Goal: Information Seeking & Learning: Learn about a topic

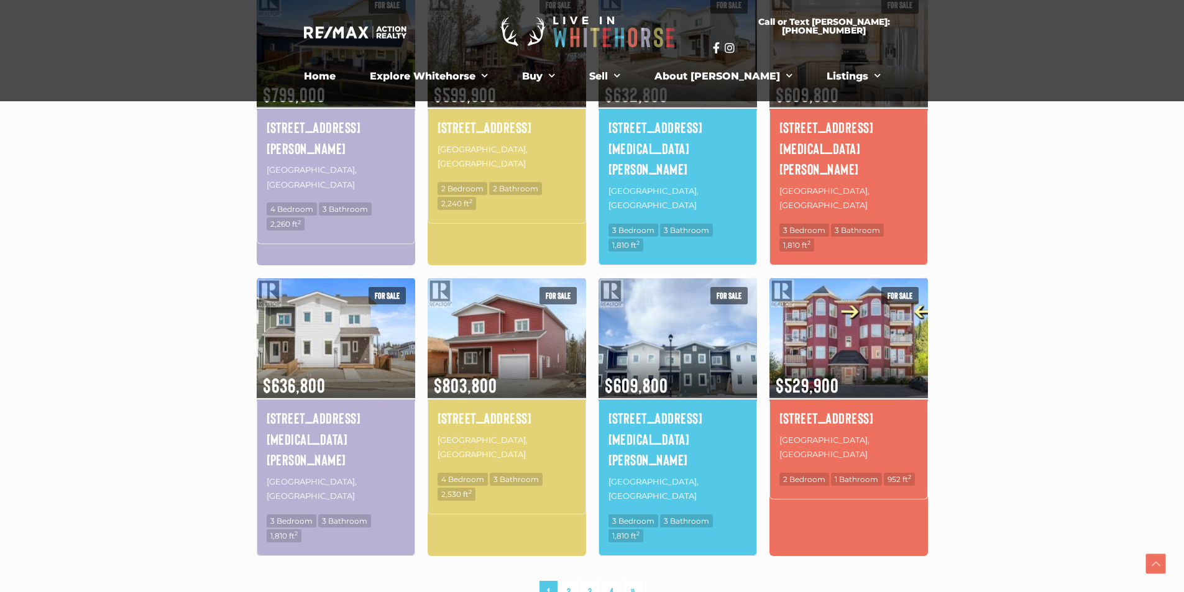
scroll to position [684, 0]
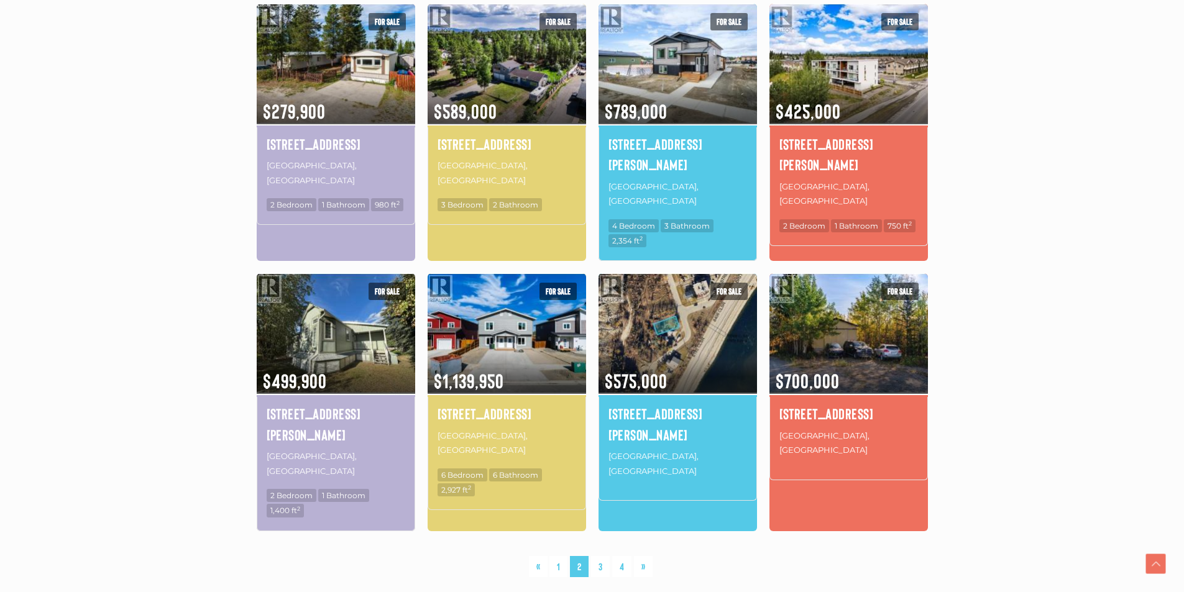
scroll to position [724, 0]
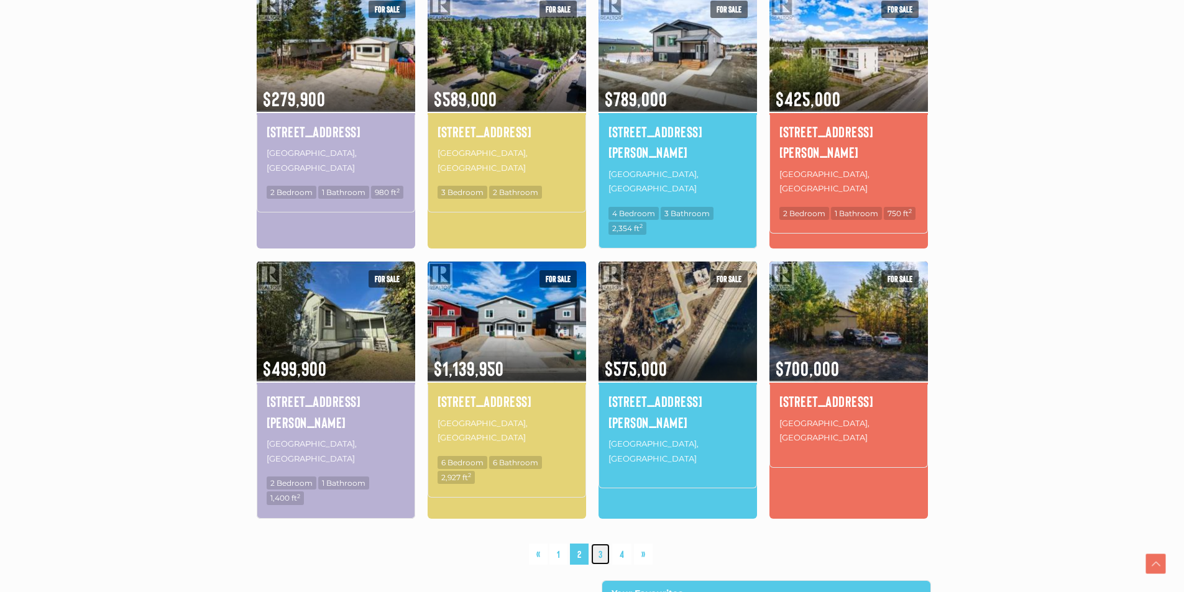
click at [604, 544] on link "3" at bounding box center [600, 555] width 19 height 22
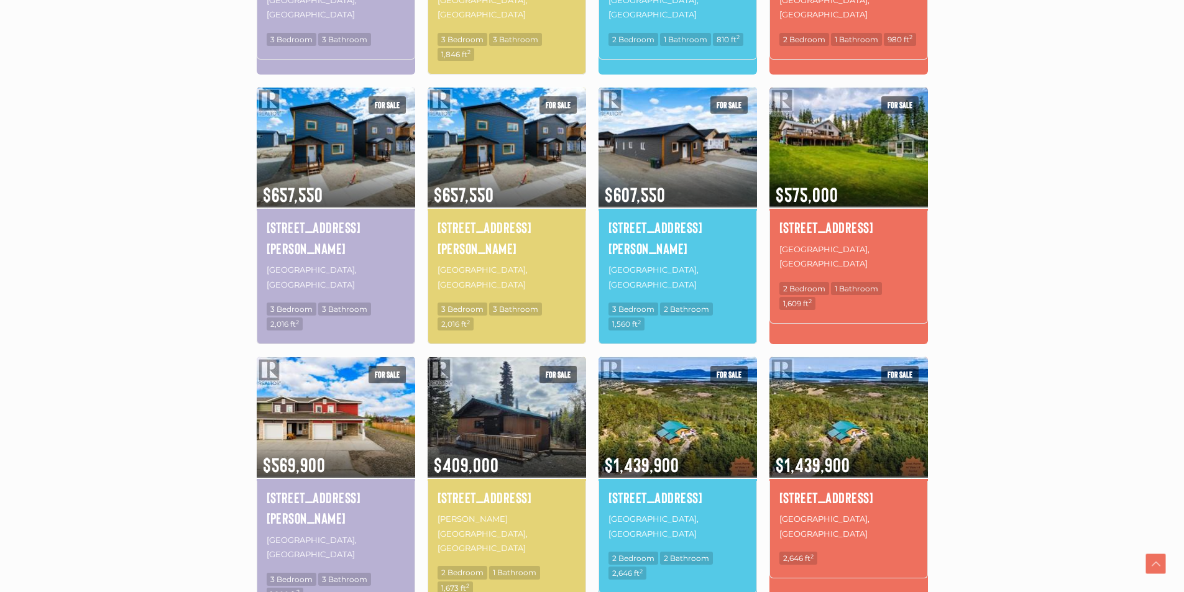
scroll to position [413, 0]
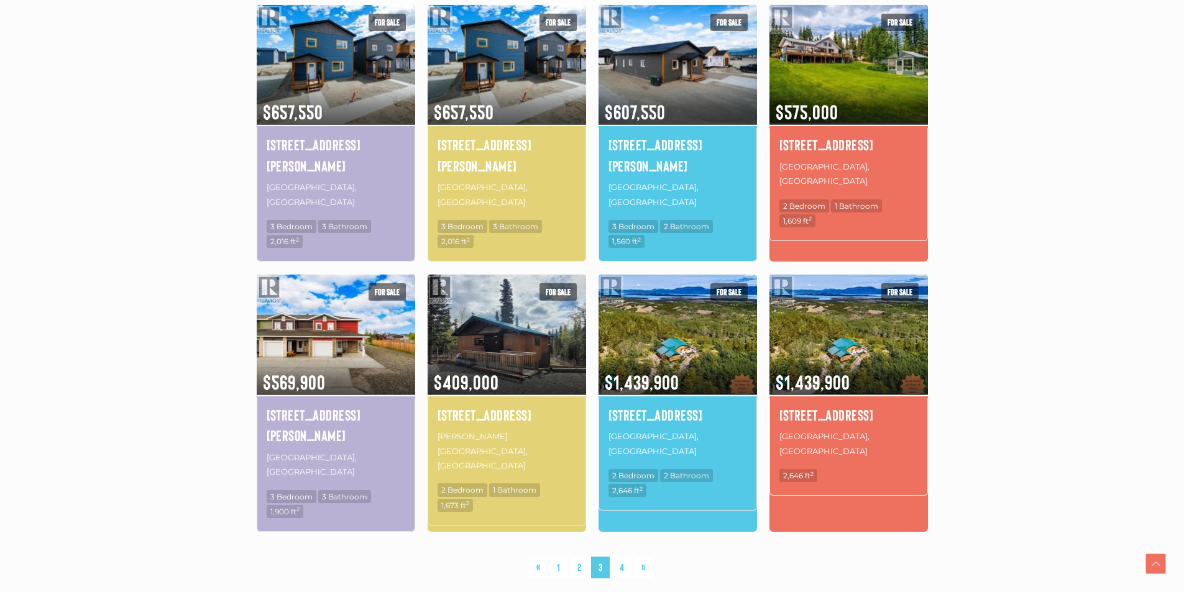
scroll to position [684, 0]
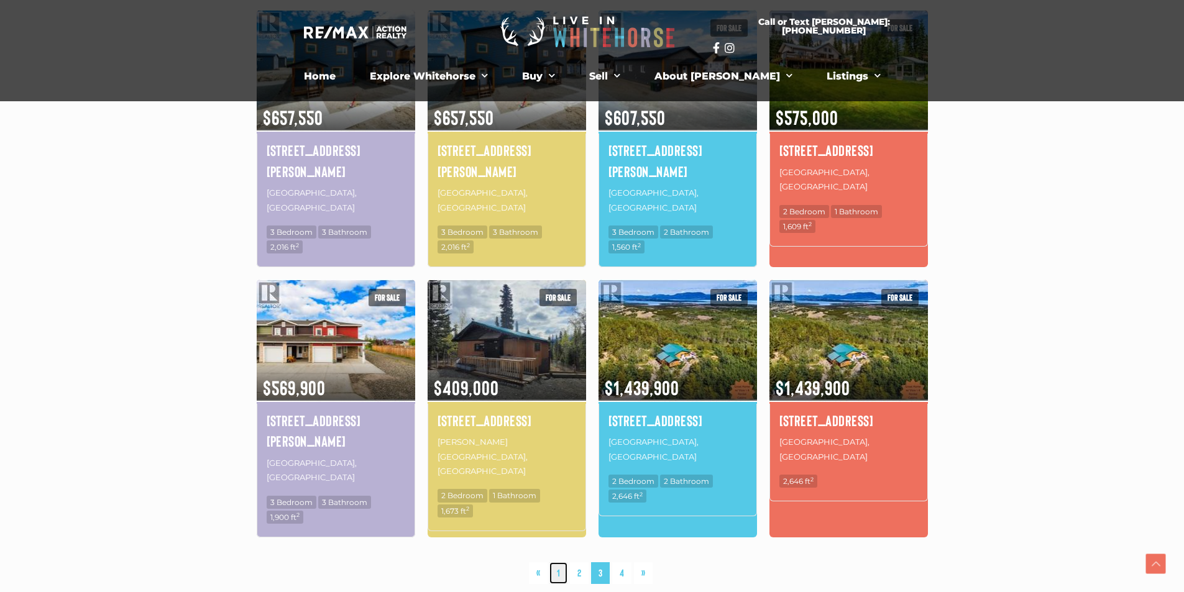
click at [561, 563] on link "1" at bounding box center [558, 574] width 18 height 22
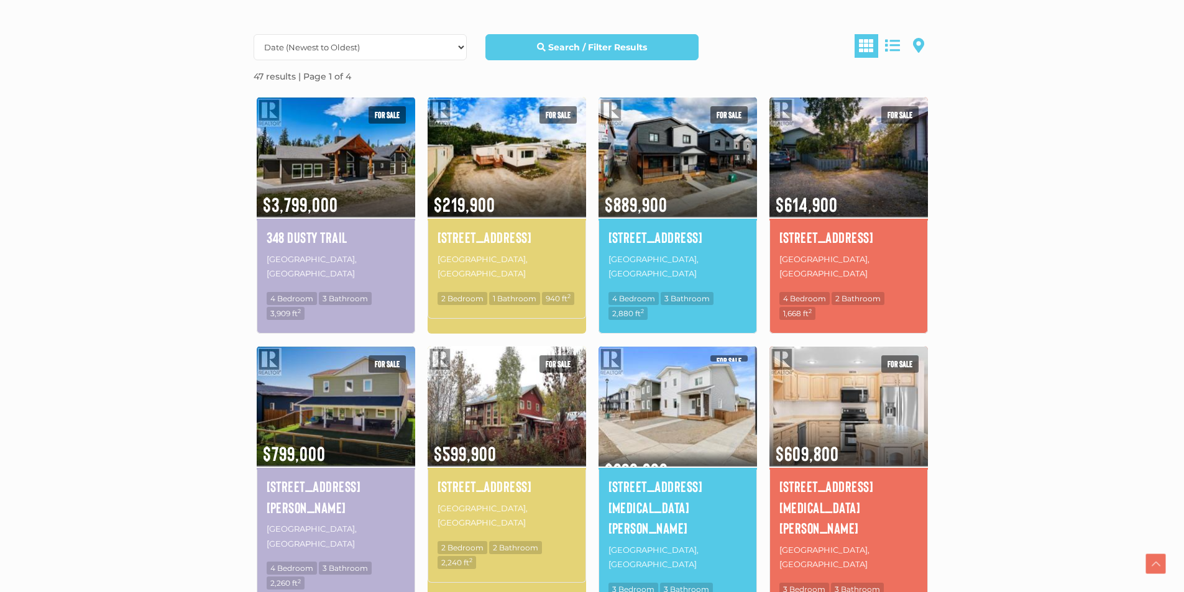
scroll to position [351, 0]
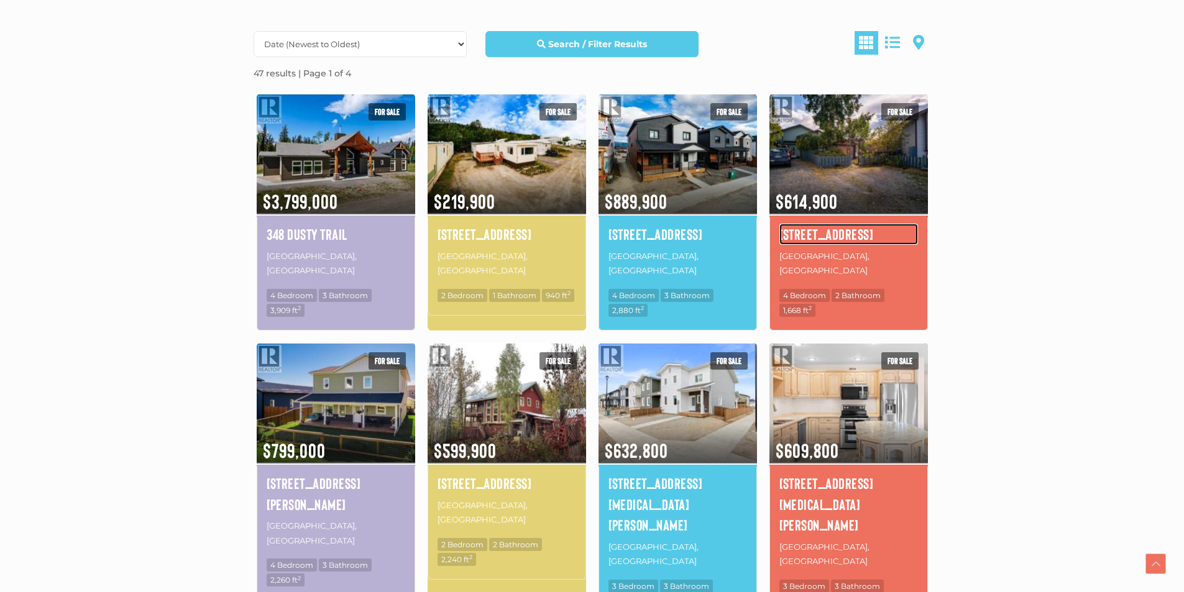
click at [833, 231] on h4 "[STREET_ADDRESS]" at bounding box center [848, 234] width 139 height 21
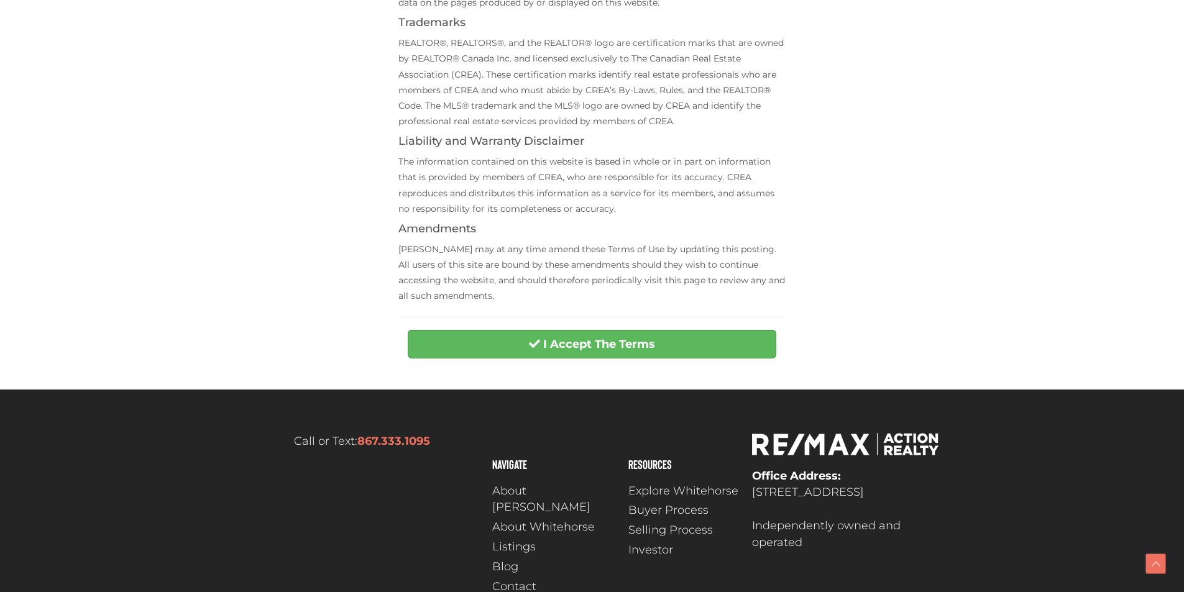
scroll to position [469, 0]
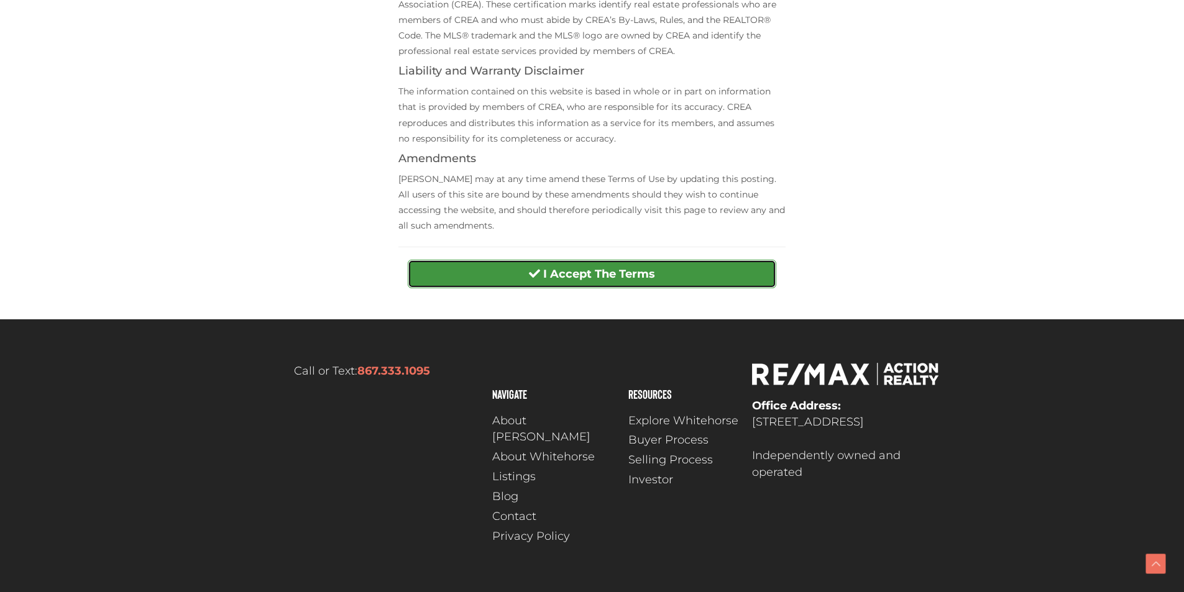
click at [595, 273] on strong "I Accept The Terms" at bounding box center [599, 274] width 112 height 14
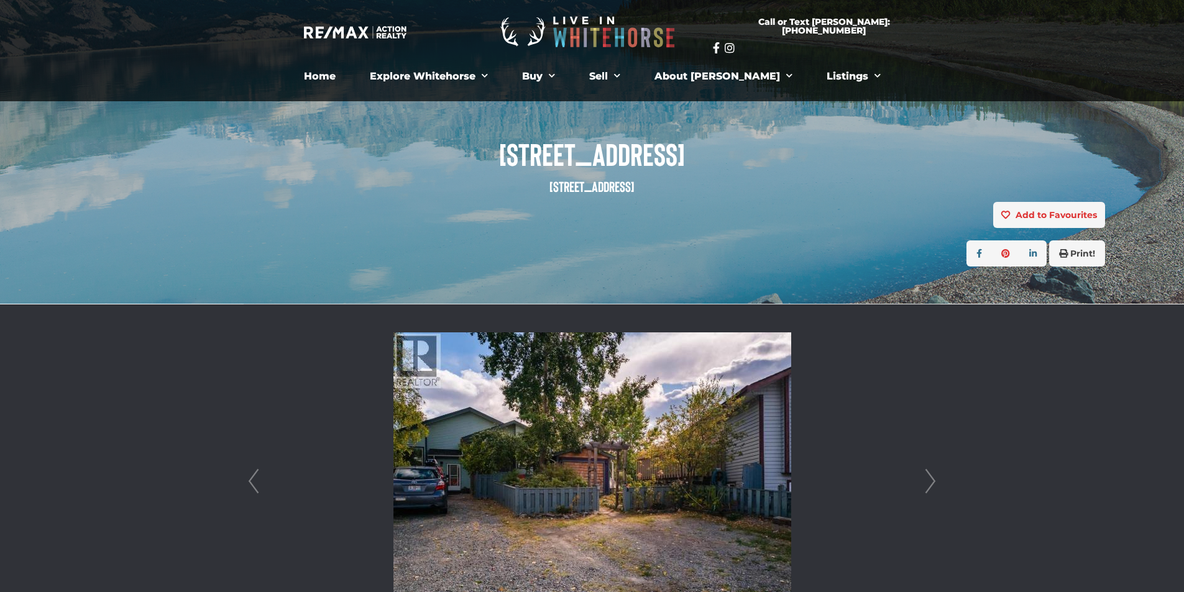
scroll to position [124, 0]
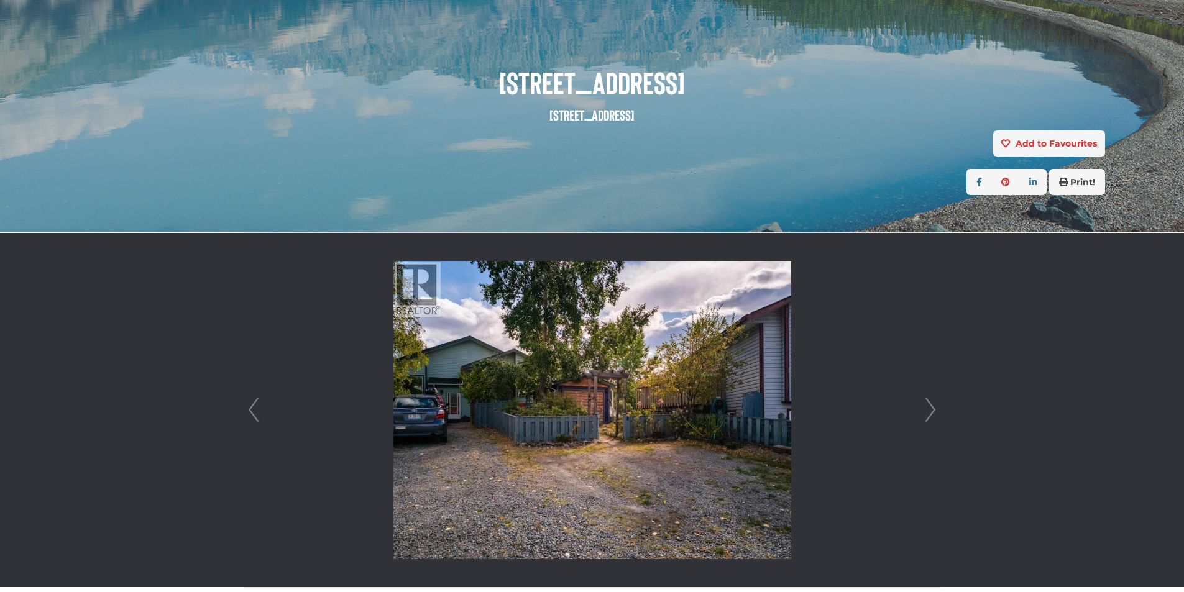
click at [632, 390] on img at bounding box center [592, 410] width 398 height 298
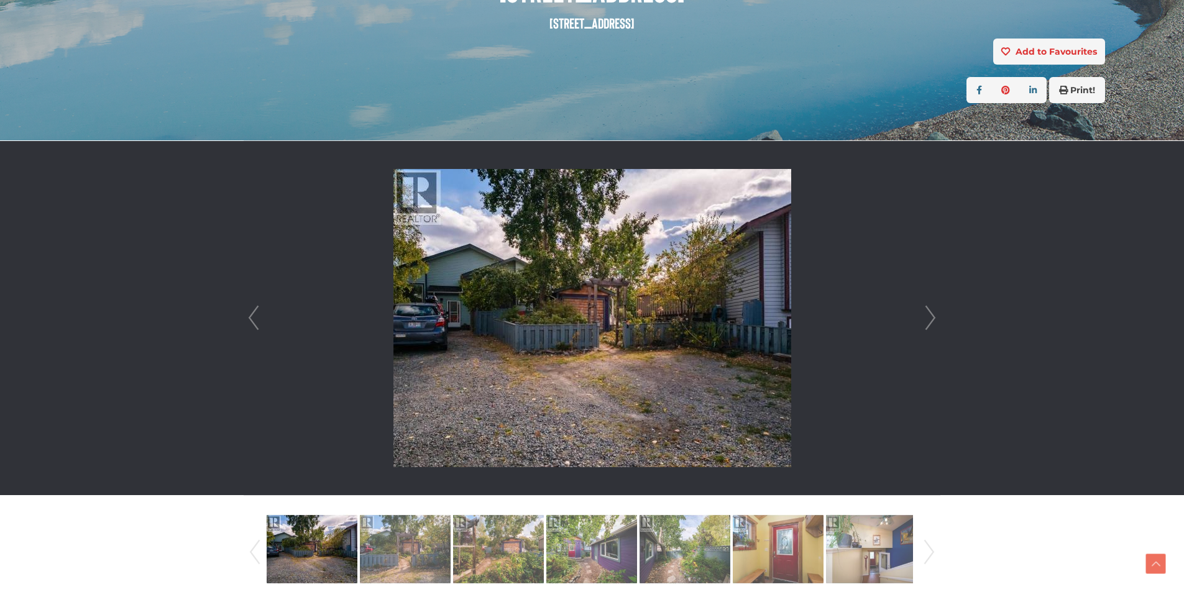
scroll to position [249, 0]
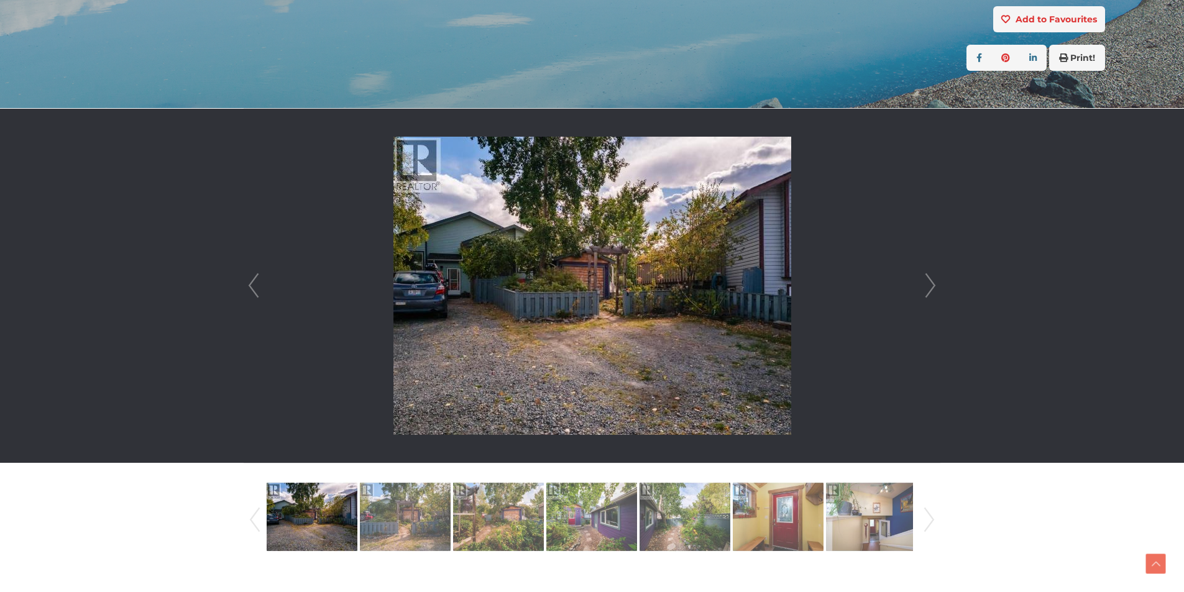
click at [616, 283] on img at bounding box center [592, 286] width 398 height 298
click at [927, 288] on link "Next" at bounding box center [930, 286] width 19 height 354
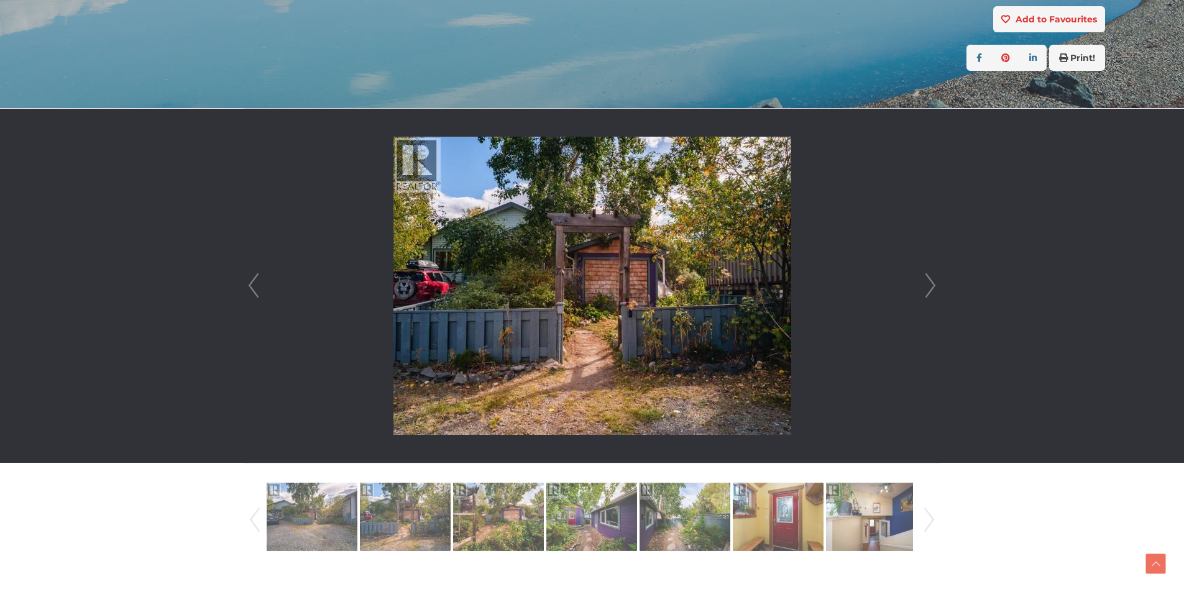
click at [937, 284] on link "Next" at bounding box center [930, 286] width 19 height 354
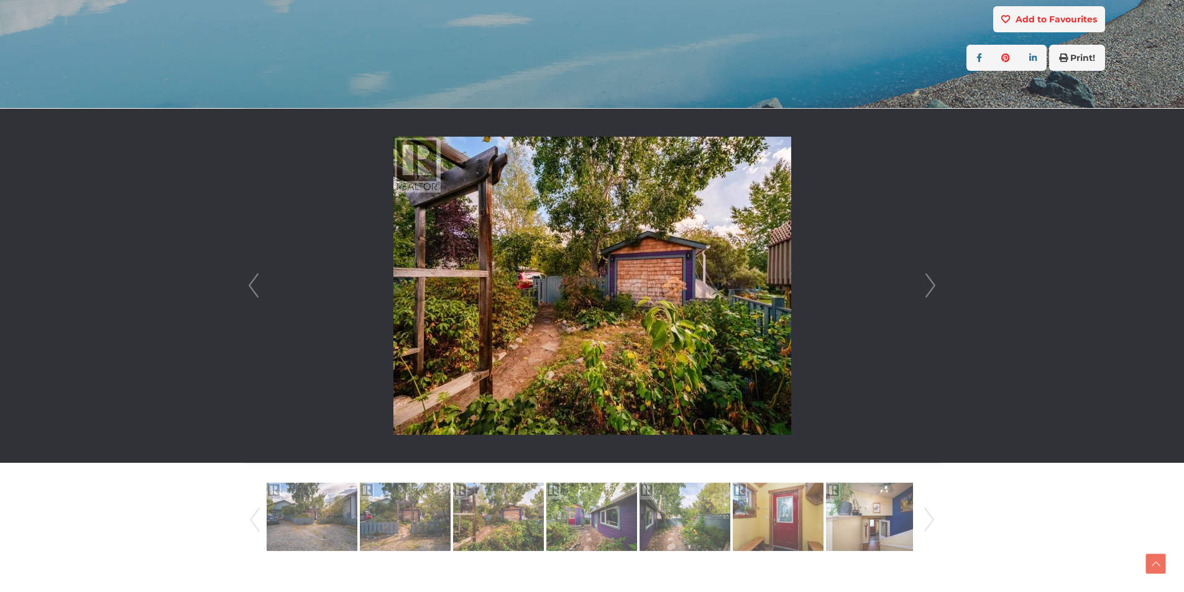
click at [937, 284] on link "Next" at bounding box center [930, 286] width 19 height 354
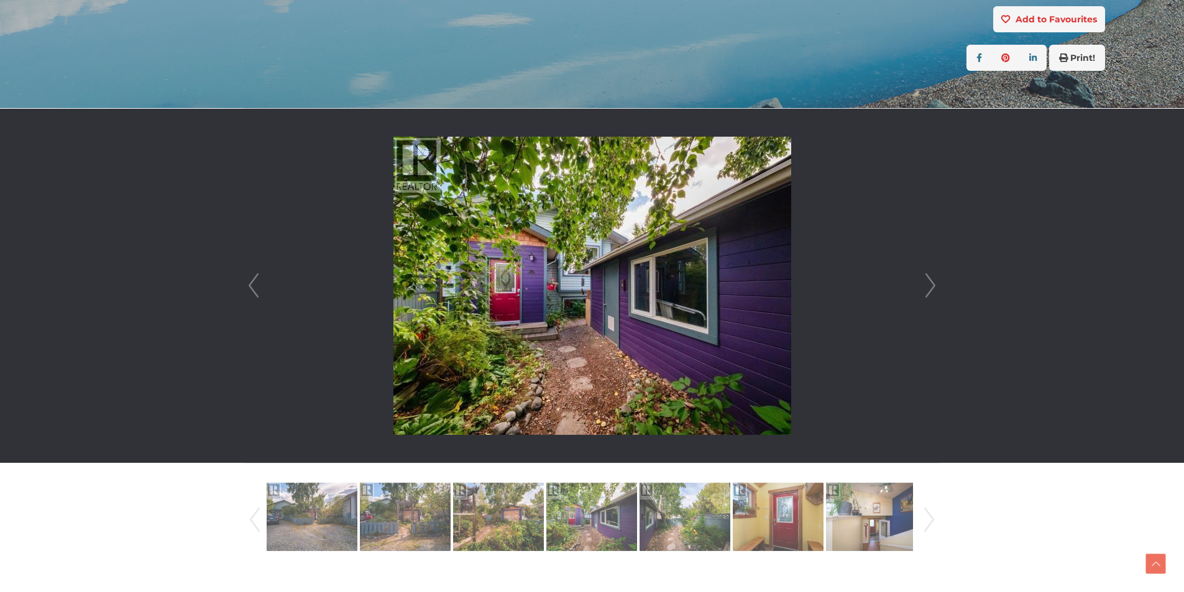
click at [937, 284] on link "Next" at bounding box center [930, 286] width 19 height 354
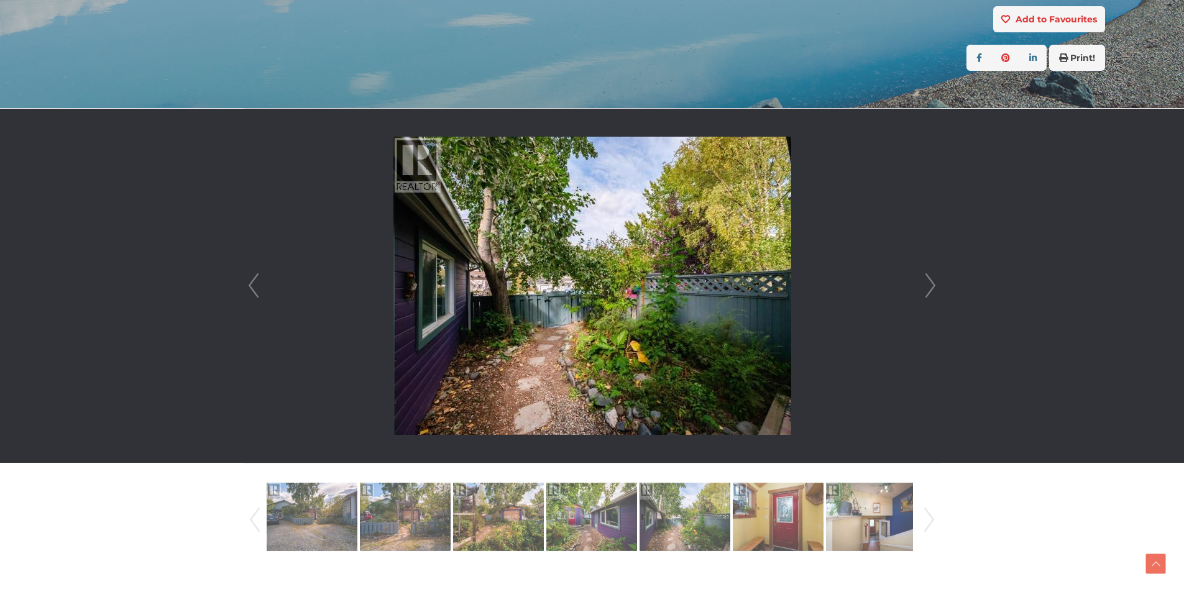
click at [937, 284] on link "Next" at bounding box center [930, 286] width 19 height 354
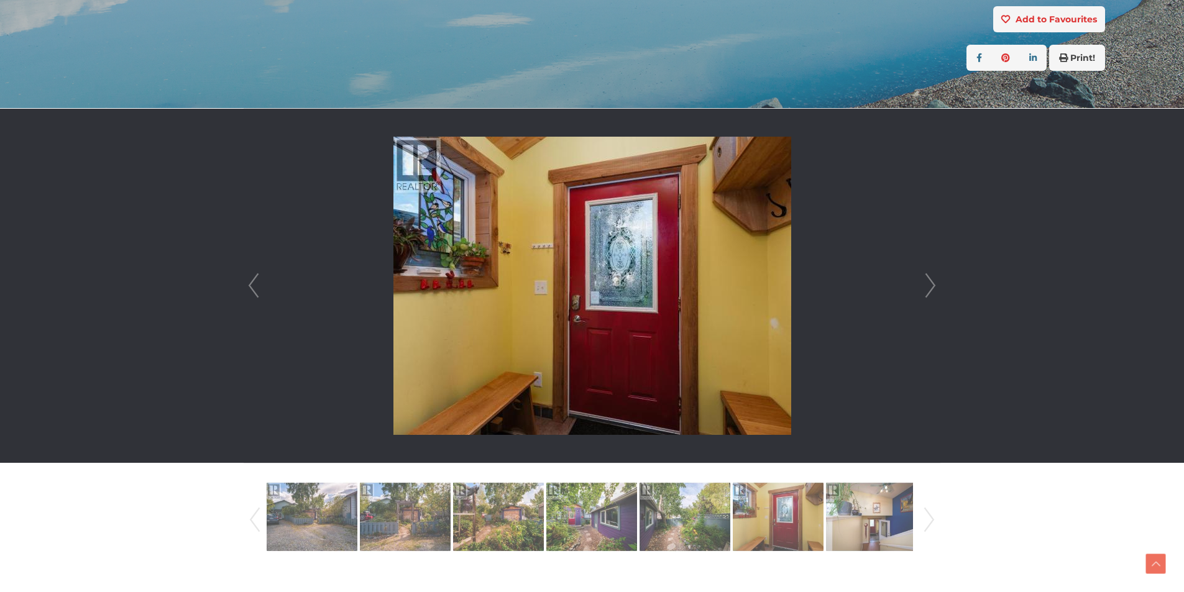
click at [937, 284] on link "Next" at bounding box center [930, 286] width 19 height 354
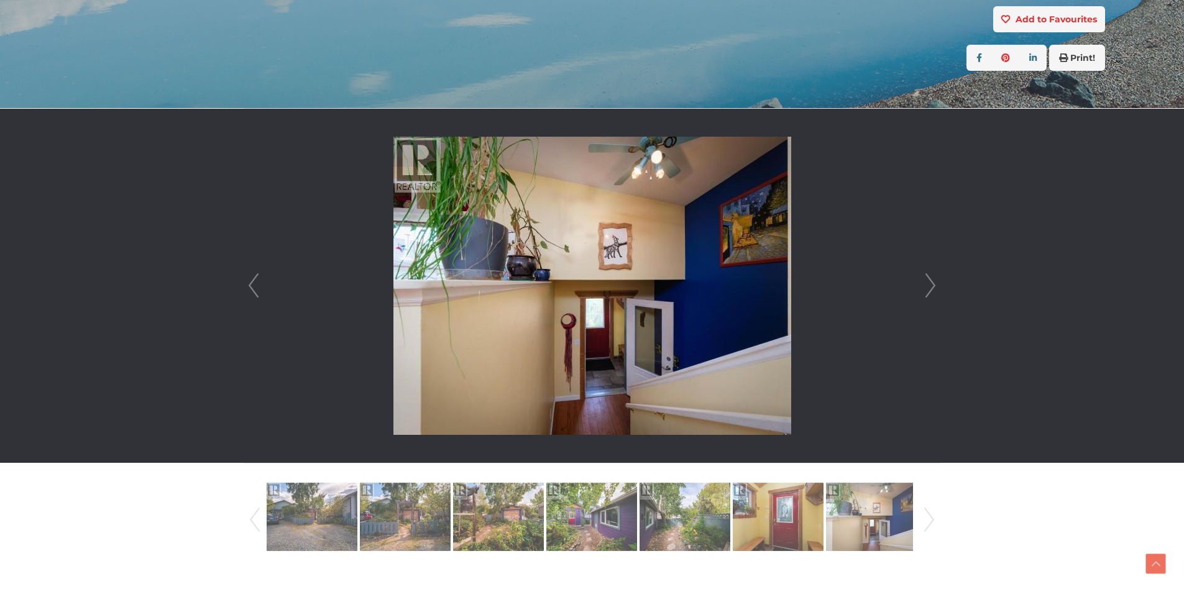
click at [937, 284] on link "Next" at bounding box center [930, 286] width 19 height 354
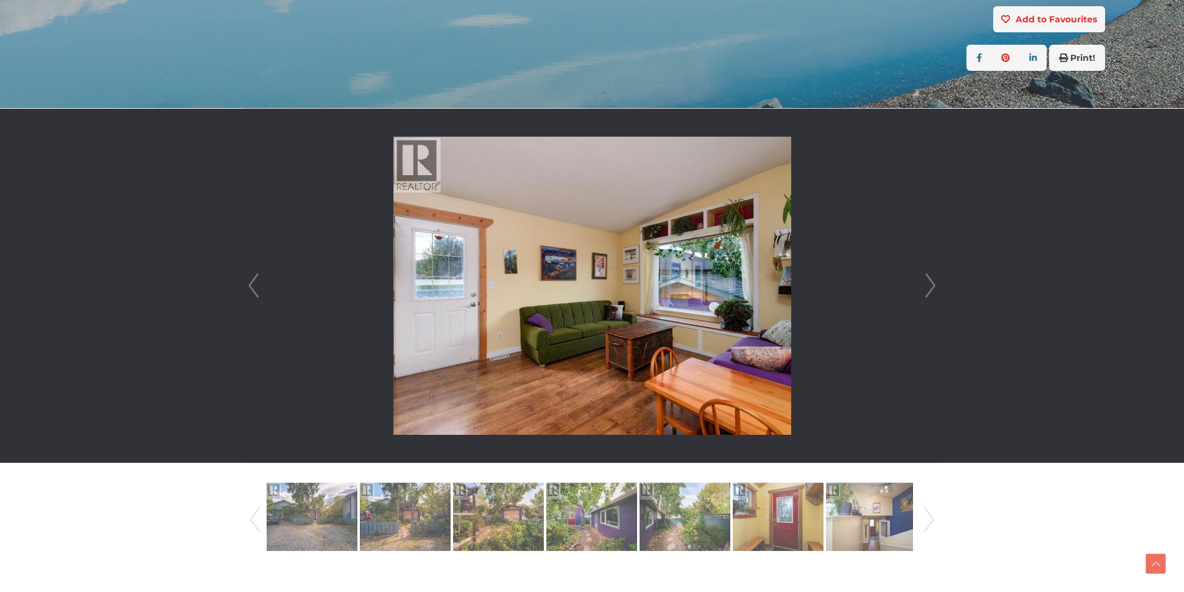
click at [937, 284] on link "Next" at bounding box center [930, 286] width 19 height 354
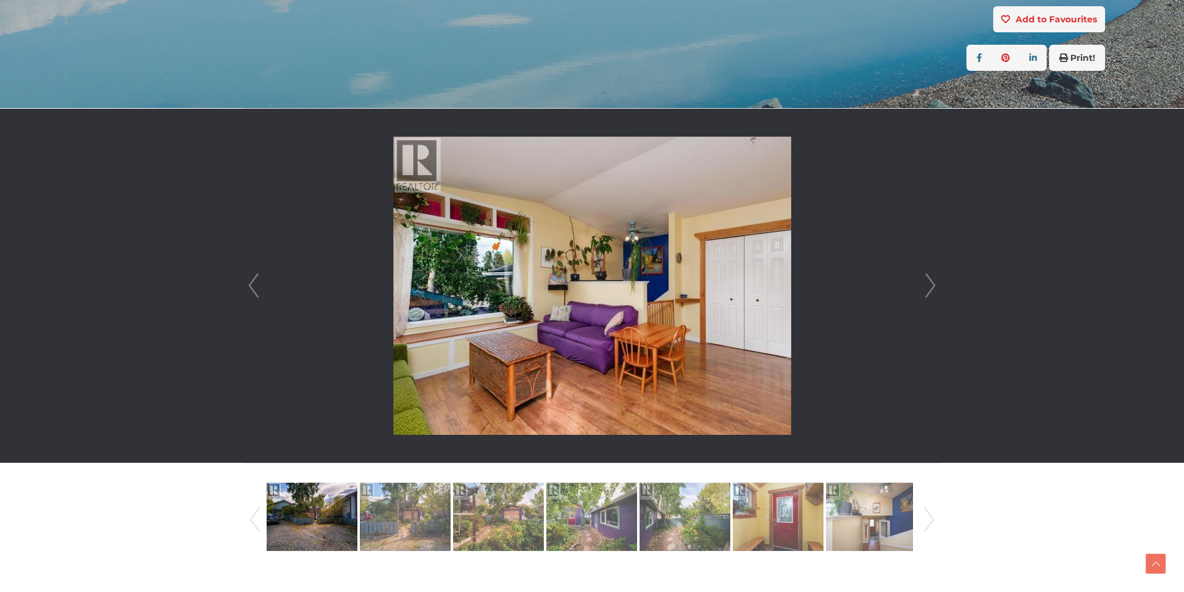
click at [937, 284] on link "Next" at bounding box center [930, 286] width 19 height 354
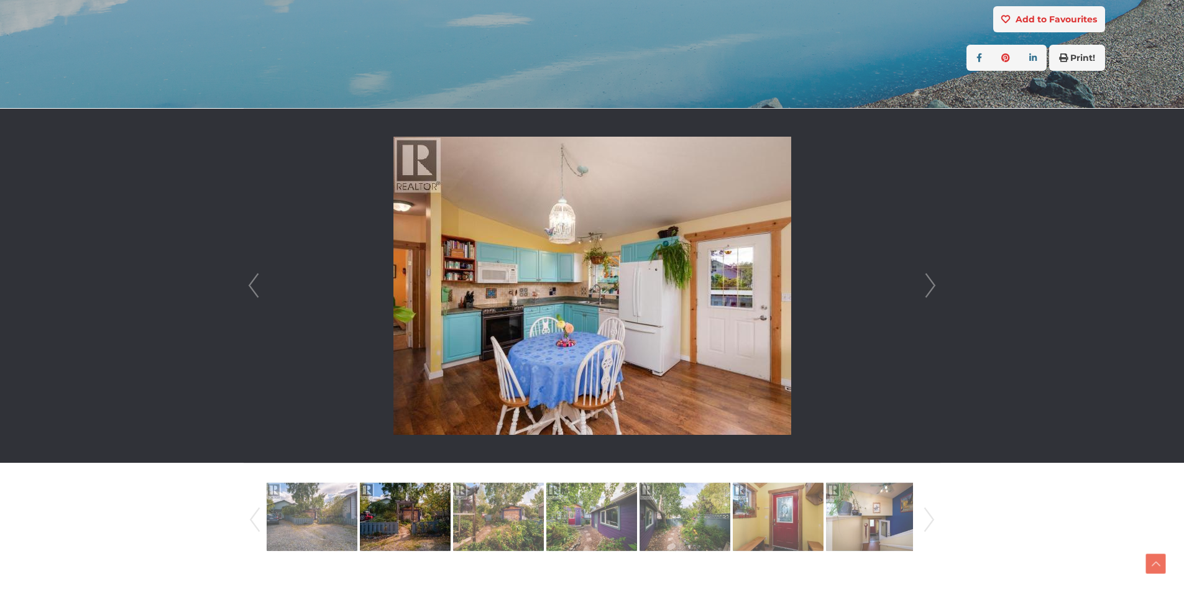
click at [937, 284] on link "Next" at bounding box center [930, 286] width 19 height 354
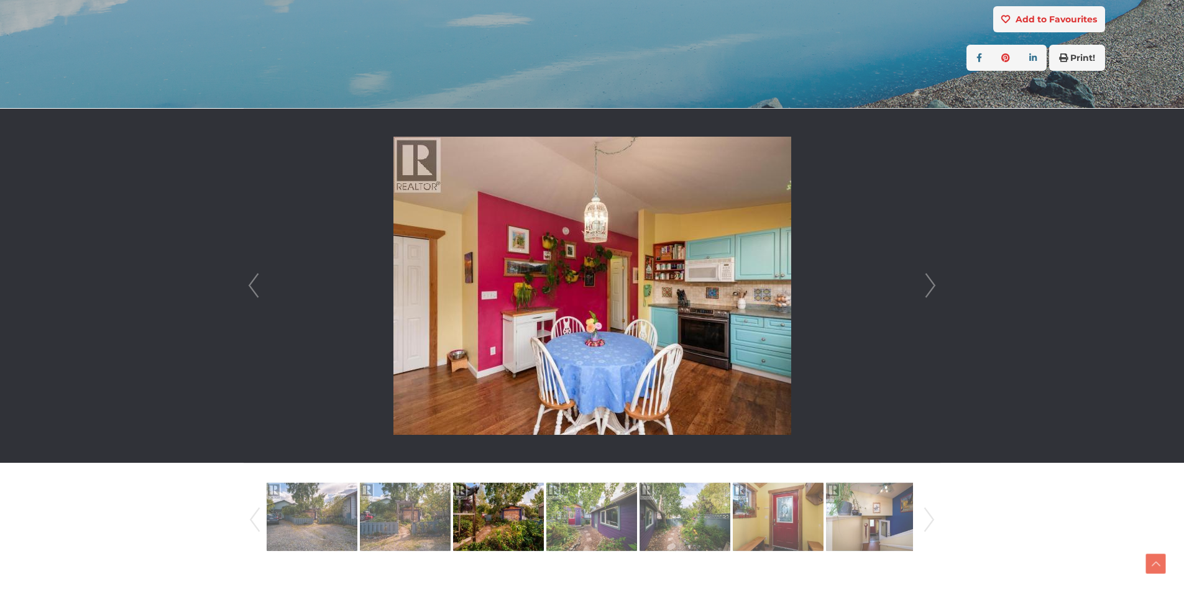
click at [937, 284] on link "Next" at bounding box center [930, 286] width 19 height 354
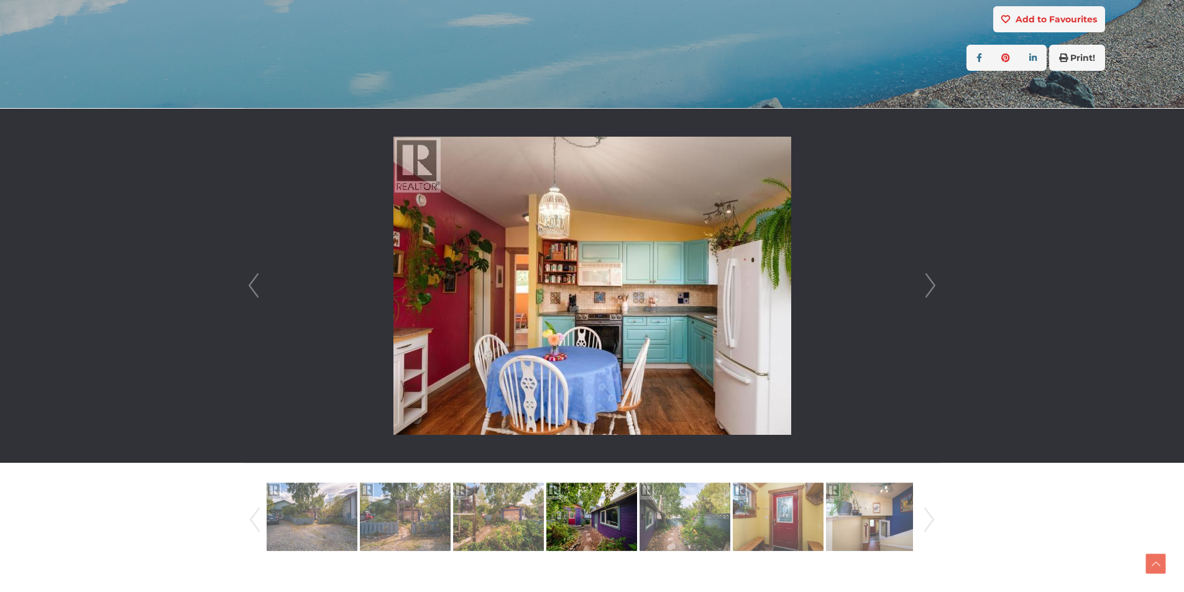
click at [937, 284] on link "Next" at bounding box center [930, 286] width 19 height 354
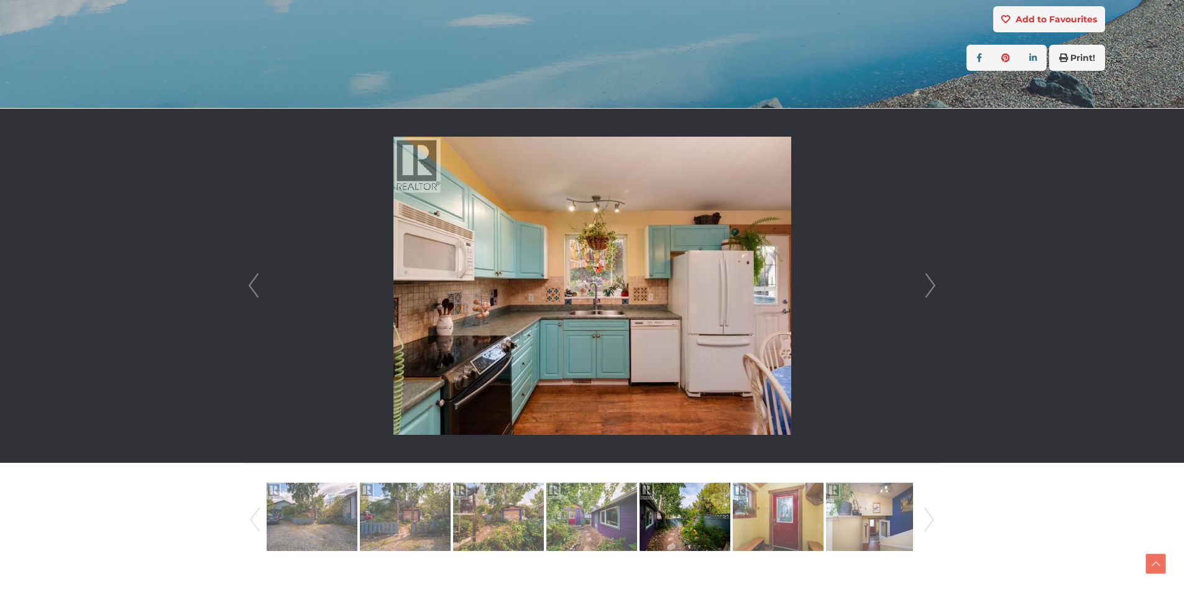
click at [937, 284] on link "Next" at bounding box center [930, 286] width 19 height 354
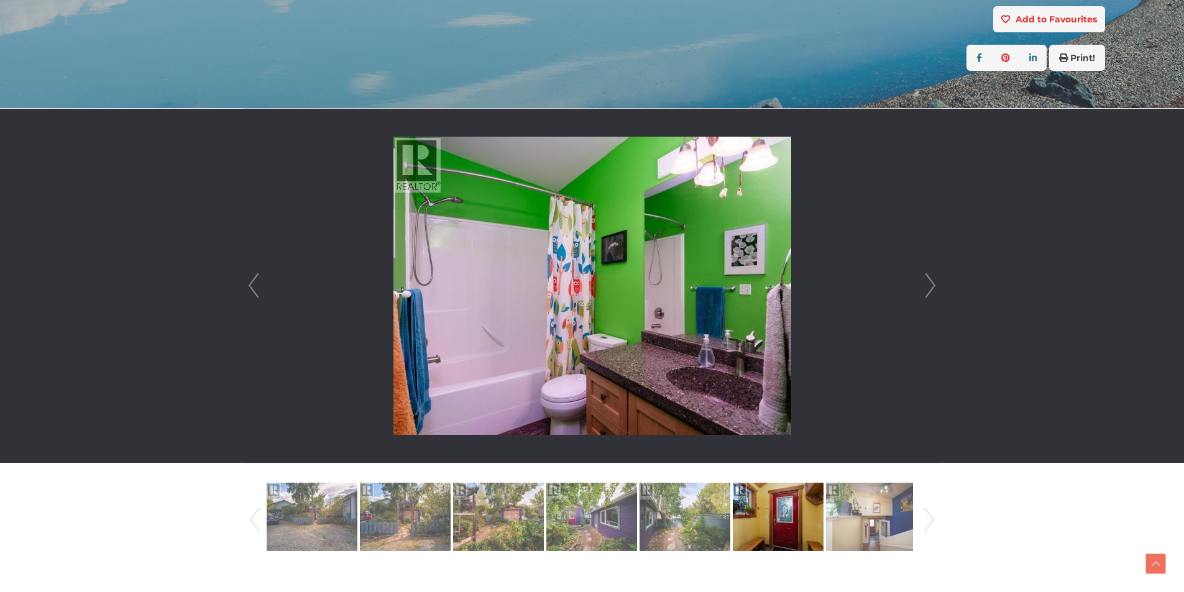
click at [937, 284] on link "Next" at bounding box center [930, 286] width 19 height 354
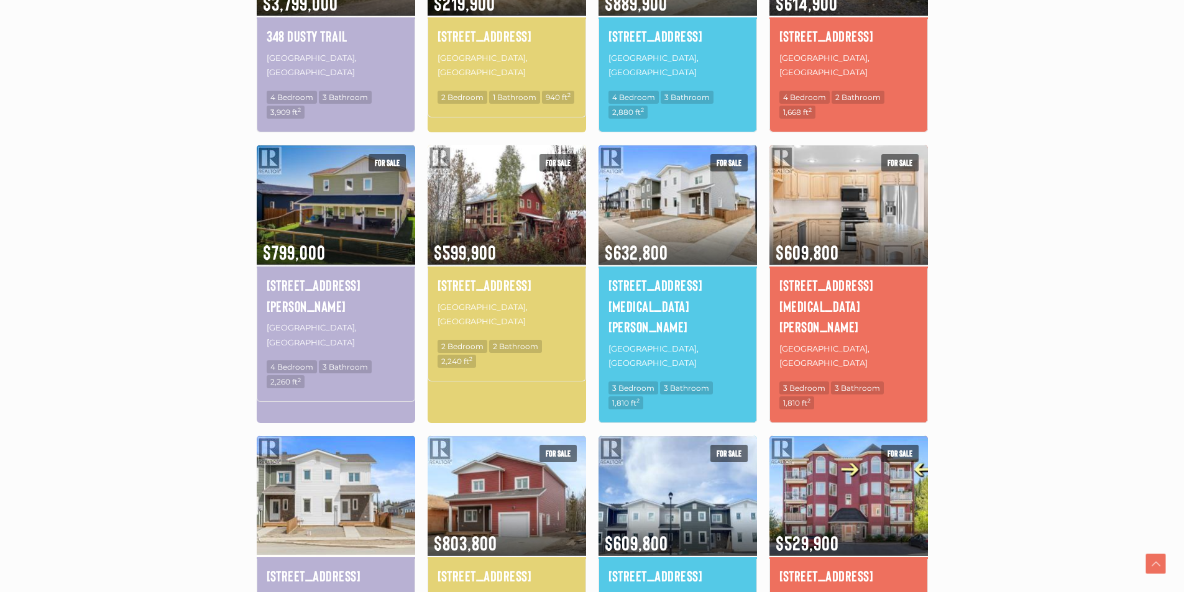
scroll to position [537, 0]
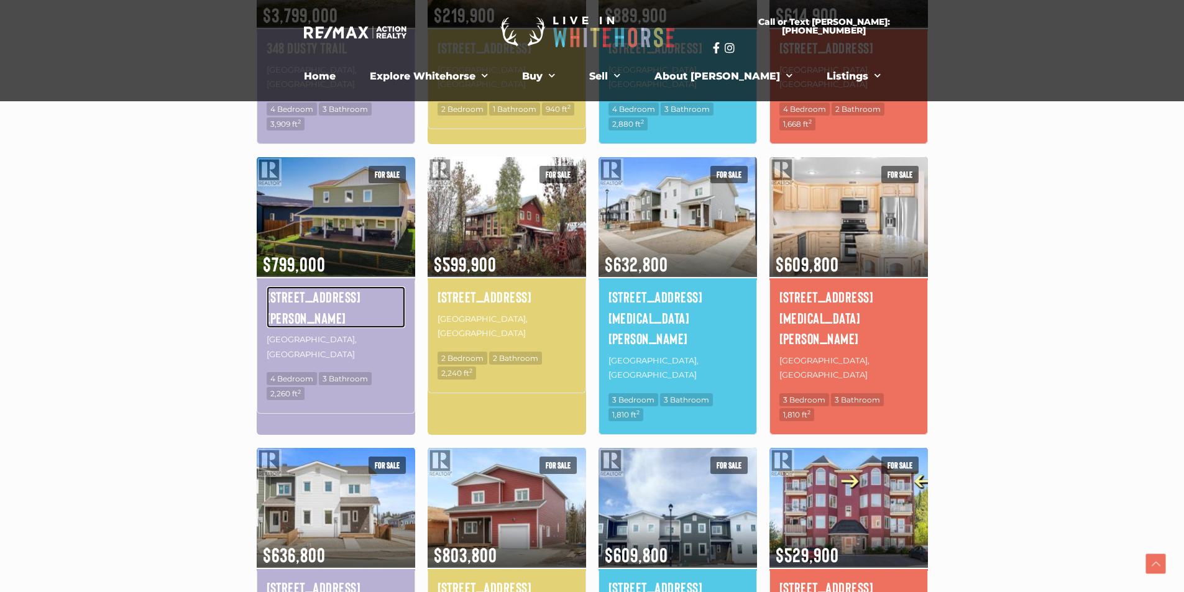
click at [309, 287] on h4 "[STREET_ADDRESS][PERSON_NAME]" at bounding box center [336, 308] width 139 height 42
click at [293, 287] on h4 "[STREET_ADDRESS][PERSON_NAME]" at bounding box center [336, 308] width 139 height 42
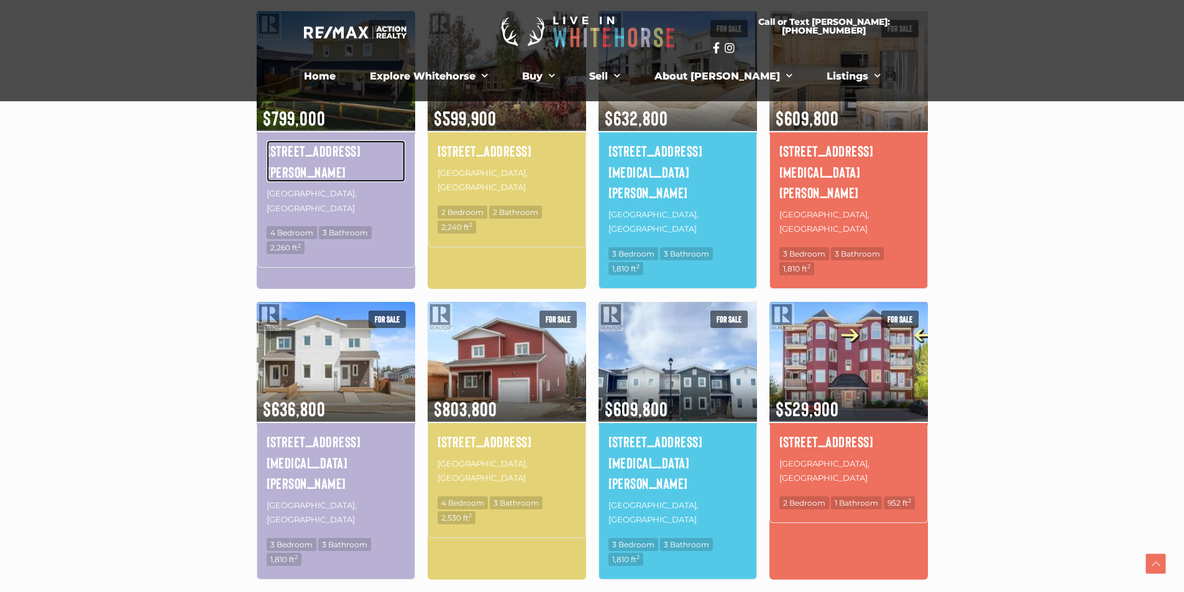
scroll to position [684, 0]
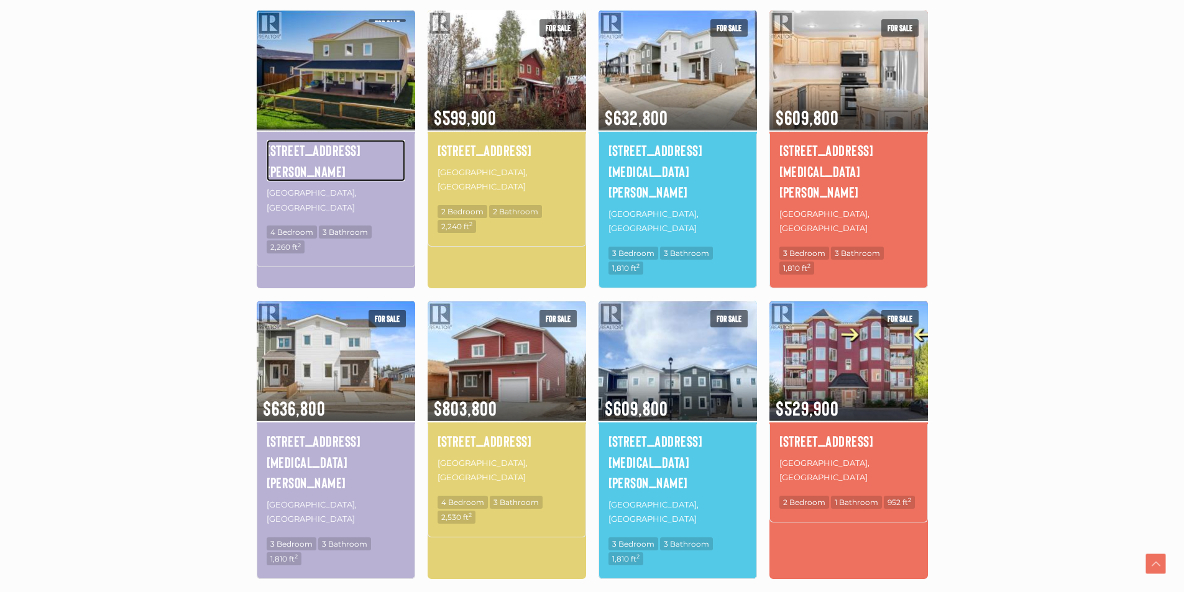
click at [299, 140] on h4 "[STREET_ADDRESS][PERSON_NAME]" at bounding box center [336, 161] width 139 height 42
